Goal: Task Accomplishment & Management: Use online tool/utility

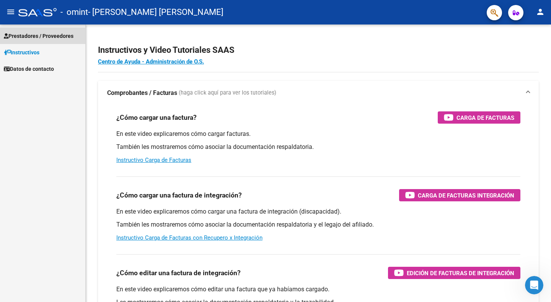
click at [39, 38] on span "Prestadores / Proveedores" at bounding box center [39, 36] width 70 height 8
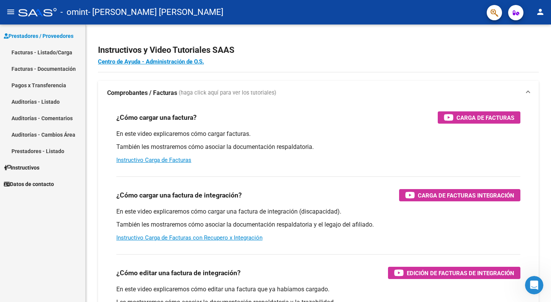
click at [42, 53] on link "Facturas - Listado/Carga" at bounding box center [42, 52] width 85 height 16
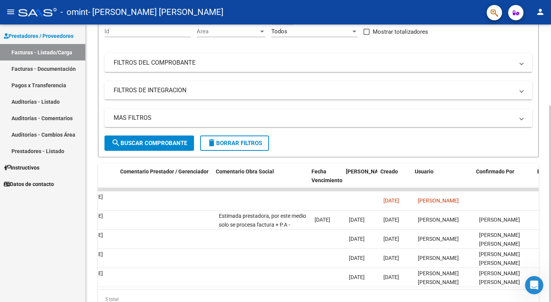
scroll to position [0, 1172]
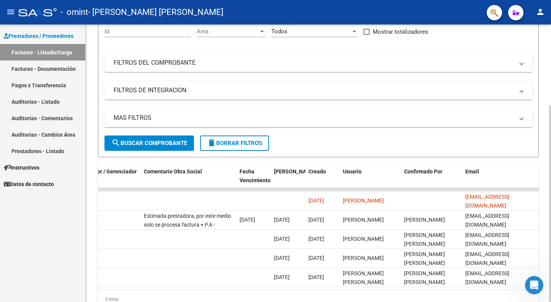
drag, startPoint x: 216, startPoint y: 291, endPoint x: 18, endPoint y: 12, distance: 342.8
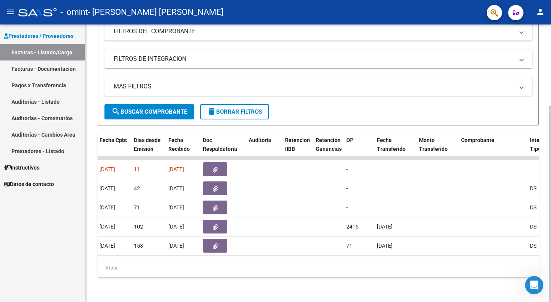
scroll to position [0, 0]
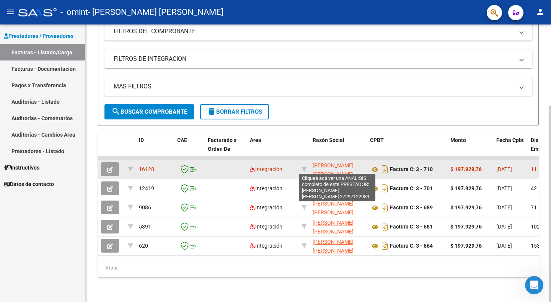
click at [330, 166] on span "[PERSON_NAME] [PERSON_NAME]" at bounding box center [332, 169] width 41 height 15
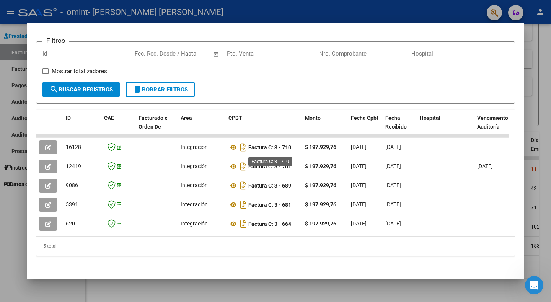
scroll to position [114, 0]
click at [179, 285] on div at bounding box center [275, 151] width 551 height 302
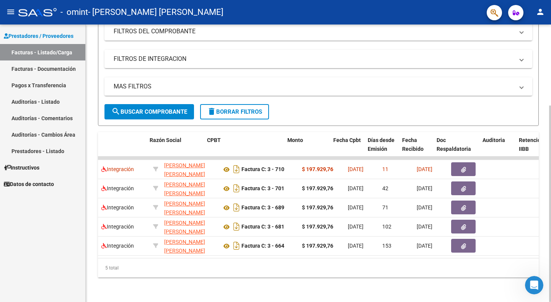
scroll to position [0, 163]
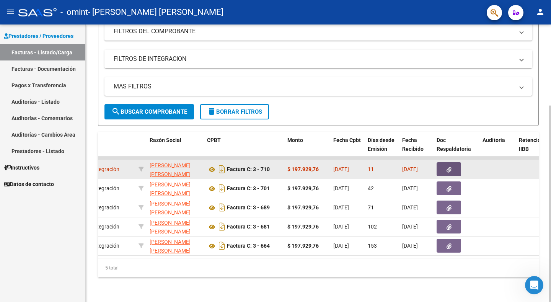
click at [451, 167] on icon "button" at bounding box center [448, 170] width 5 height 6
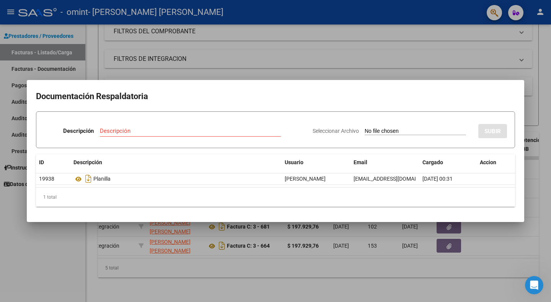
click at [245, 51] on div at bounding box center [275, 151] width 551 height 302
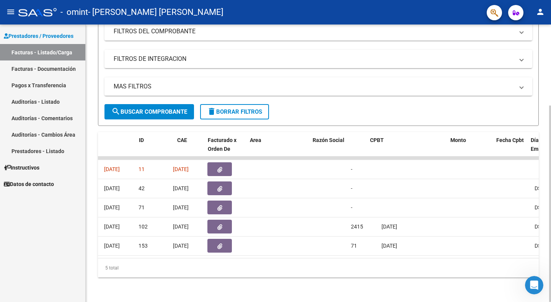
scroll to position [0, 0]
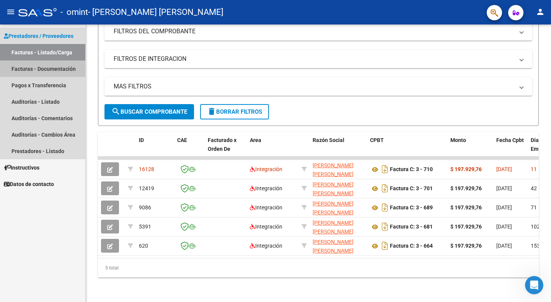
click at [52, 66] on link "Facturas - Documentación" at bounding box center [42, 68] width 85 height 16
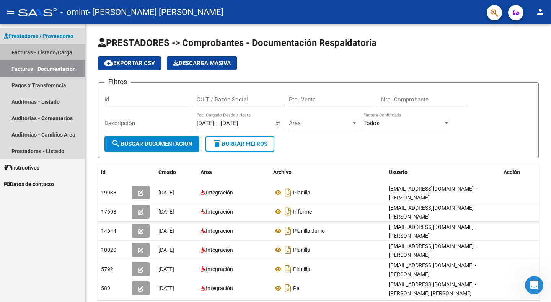
click at [57, 51] on link "Facturas - Listado/Carga" at bounding box center [42, 52] width 85 height 16
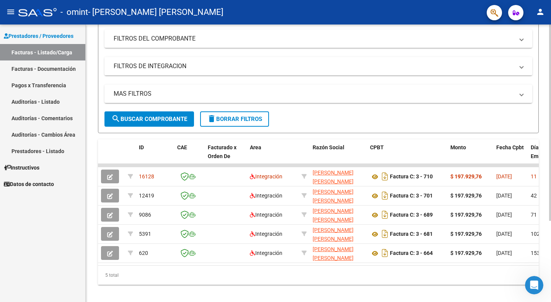
scroll to position [114, 0]
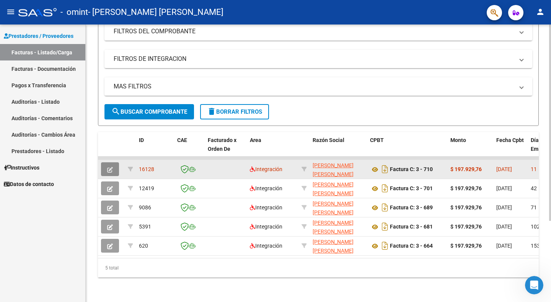
click at [109, 167] on icon "button" at bounding box center [110, 170] width 6 height 6
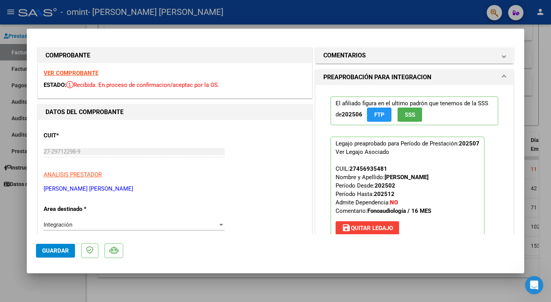
scroll to position [0, 0]
click at [540, 41] on div at bounding box center [275, 151] width 551 height 302
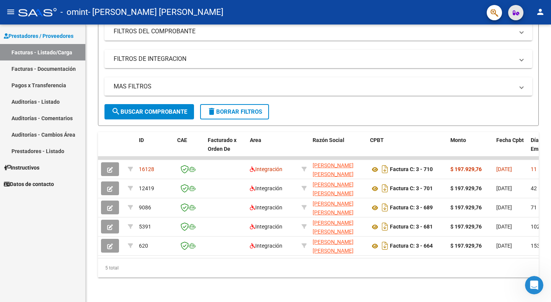
click at [515, 13] on icon "button" at bounding box center [515, 13] width 7 height 6
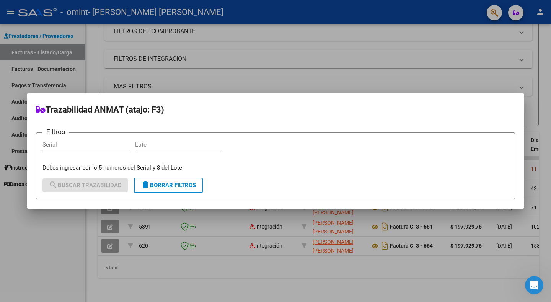
click at [361, 16] on div at bounding box center [275, 151] width 551 height 302
